Goal: Find specific page/section: Find specific page/section

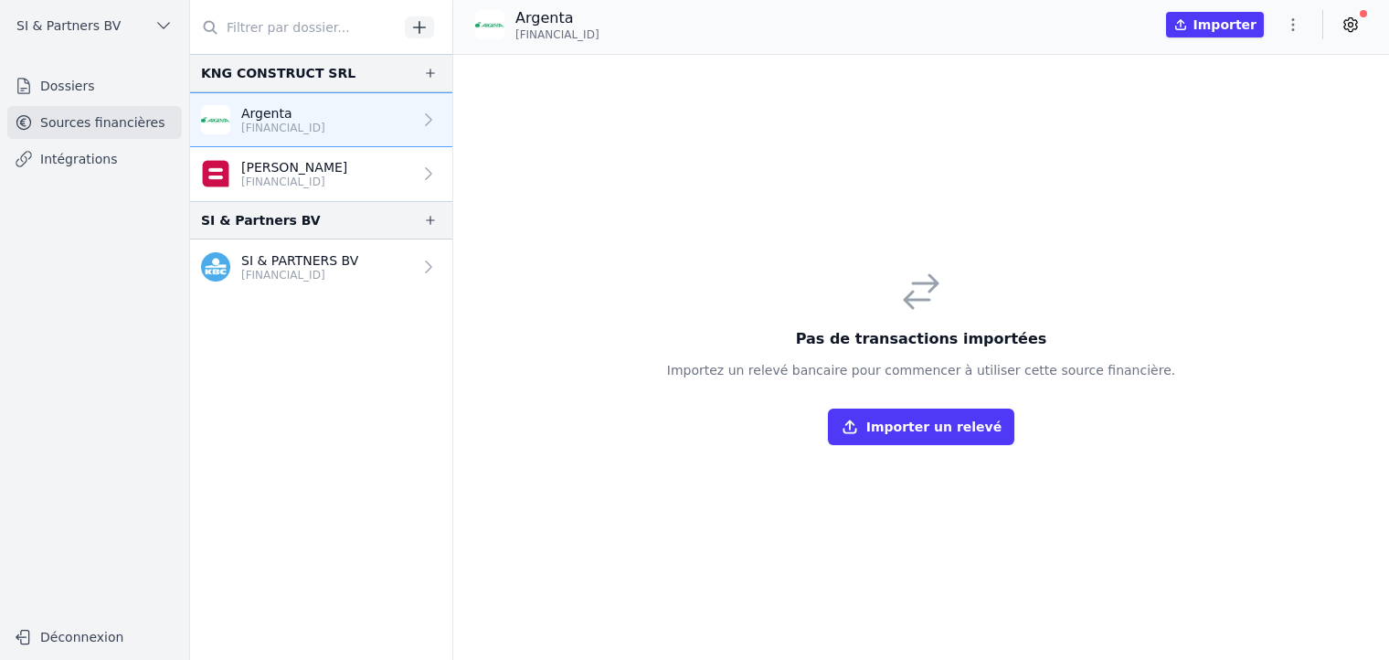
click at [287, 169] on p "[PERSON_NAME]" at bounding box center [294, 167] width 106 height 18
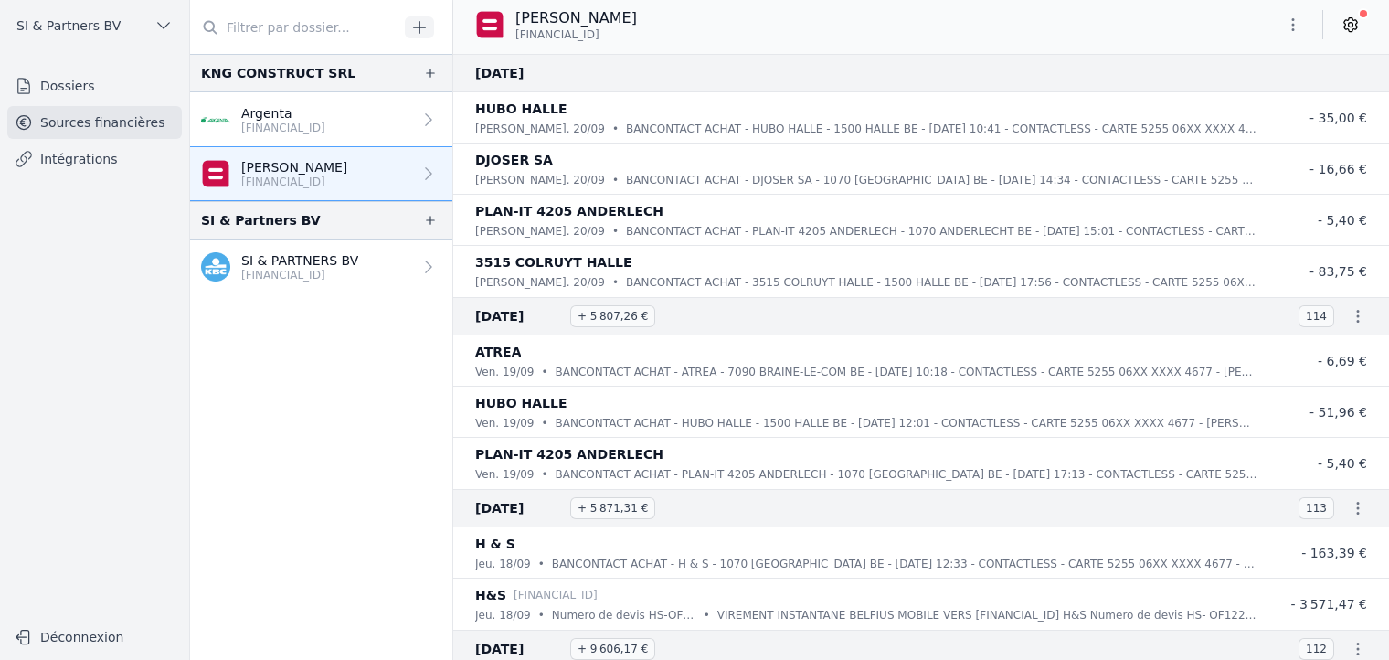
click at [287, 125] on p "[FINANCIAL_ID]" at bounding box center [283, 128] width 84 height 15
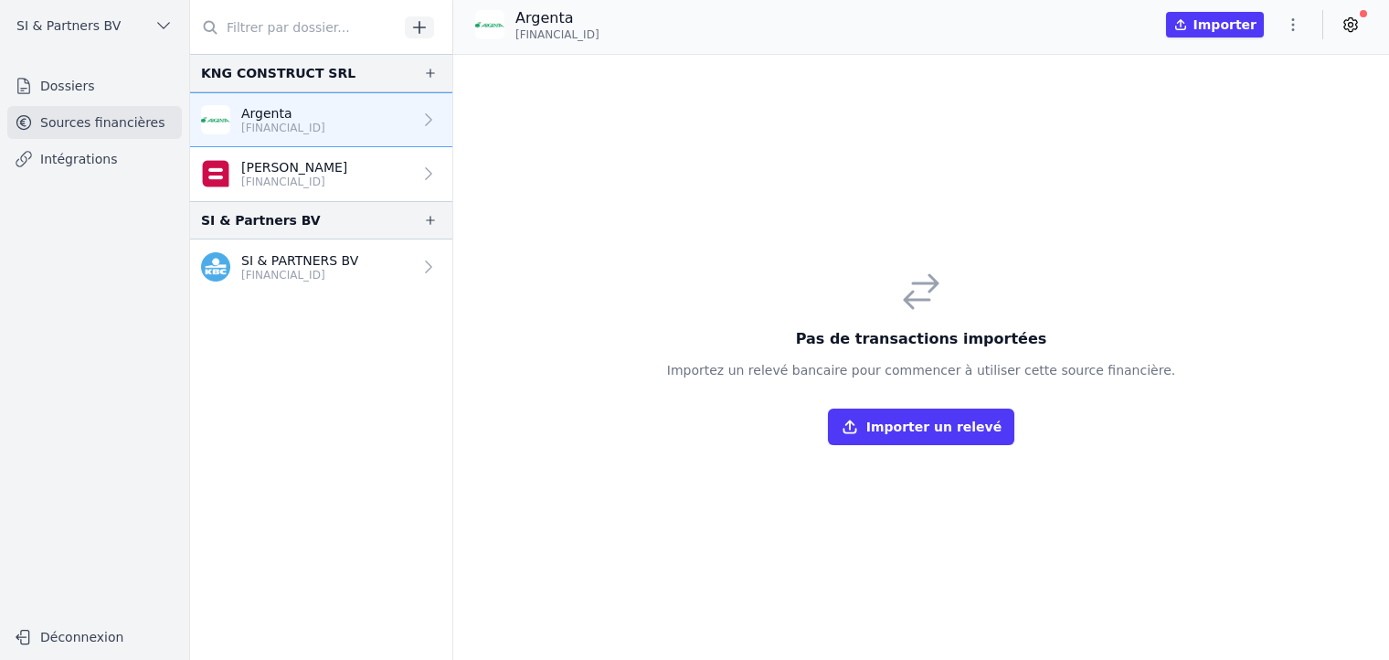
click at [864, 35] on div "Argenta [FINANCIAL_ID] Importer" at bounding box center [921, 24] width 936 height 35
click at [278, 268] on p "[FINANCIAL_ID]" at bounding box center [299, 275] width 117 height 15
